Goal: Transaction & Acquisition: Download file/media

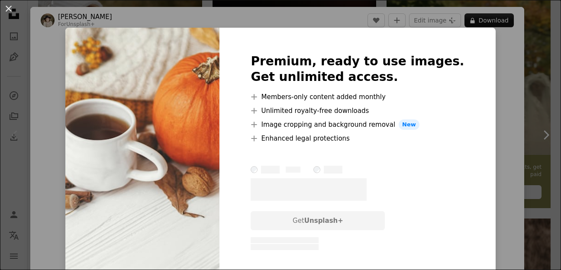
scroll to position [495, 0]
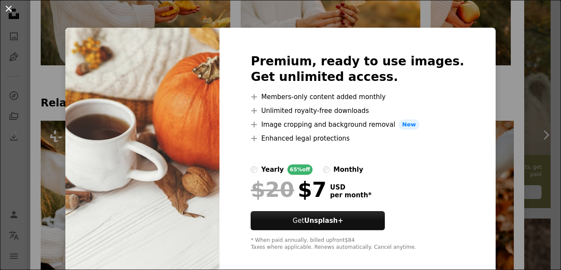
click at [9, 10] on button "An X shape" at bounding box center [8, 8] width 10 height 10
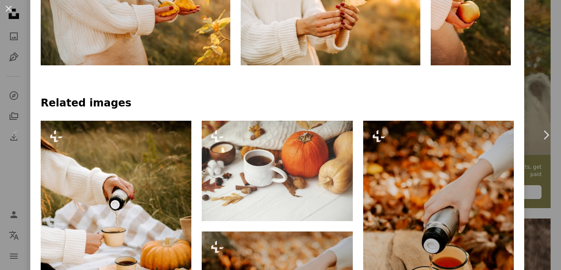
click at [9, 10] on button "An X shape" at bounding box center [8, 8] width 10 height 10
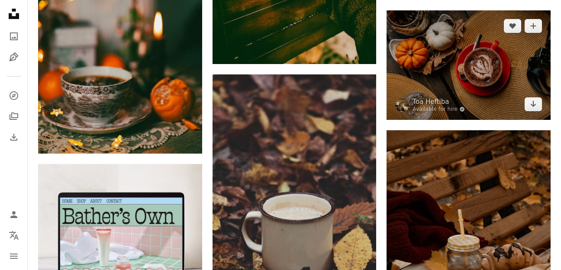
scroll to position [1702, 0]
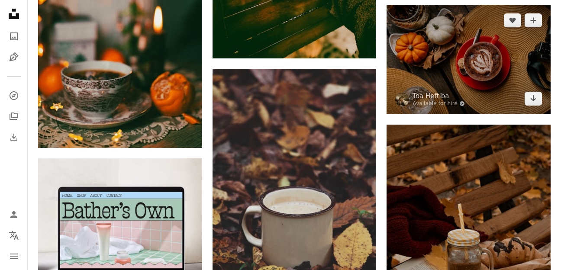
click at [453, 88] on img at bounding box center [468, 59] width 164 height 109
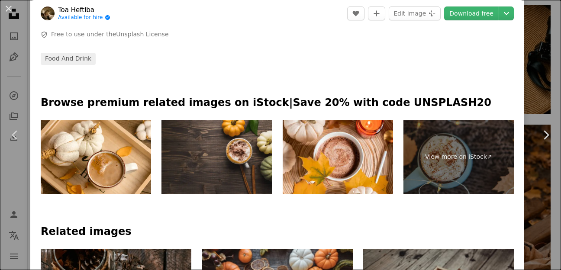
scroll to position [326, 0]
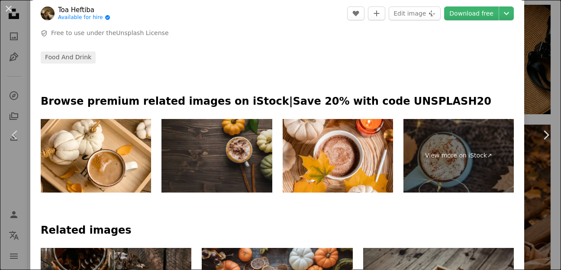
click at [222, 157] on img at bounding box center [216, 156] width 110 height 74
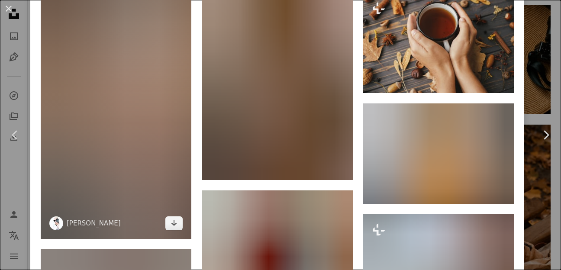
scroll to position [2462, 0]
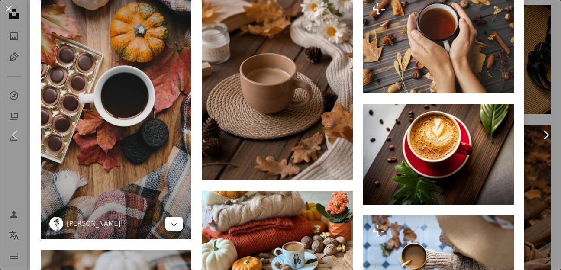
click at [177, 228] on icon "Arrow pointing down" at bounding box center [174, 223] width 7 height 10
